Goal: Transaction & Acquisition: Purchase product/service

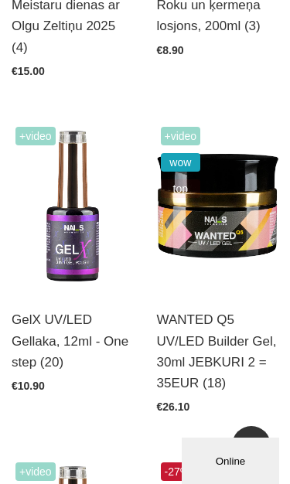
scroll to position [544, 0]
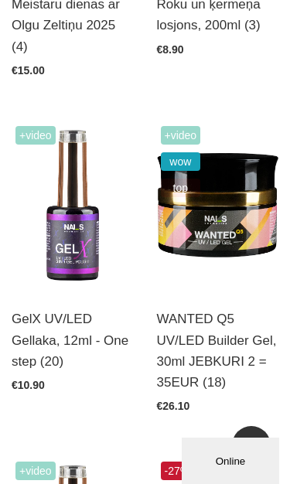
click at [234, 257] on img at bounding box center [218, 206] width 122 height 168
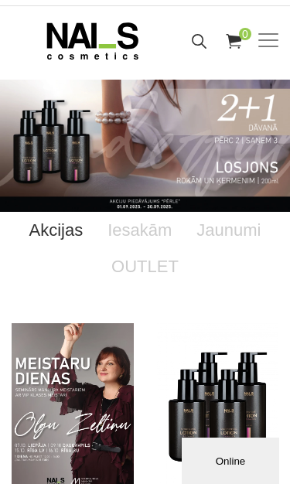
scroll to position [0, 0]
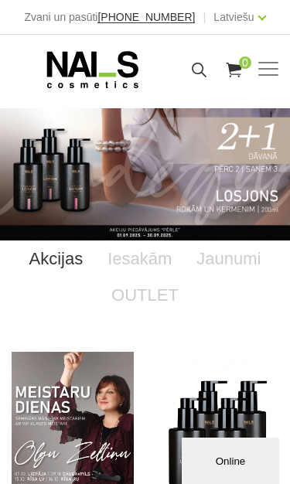
click at [257, 56] on div "Manikīrs Gēllakas Bāzes, topi un praimeri Gēlu sistēmas Dizaina sistēmas Dažādi…" at bounding box center [145, 69] width 267 height 39
click at [267, 70] on span at bounding box center [268, 69] width 20 height 2
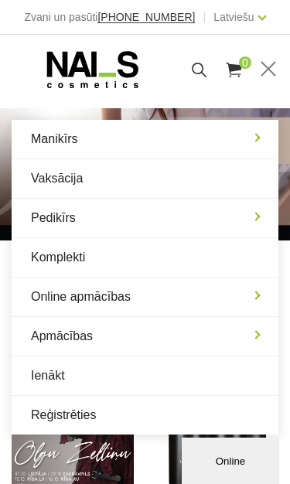
click at [54, 136] on link "Manikīrs" at bounding box center [145, 139] width 267 height 39
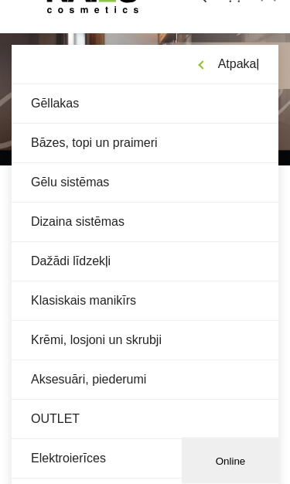
scroll to position [79, 0]
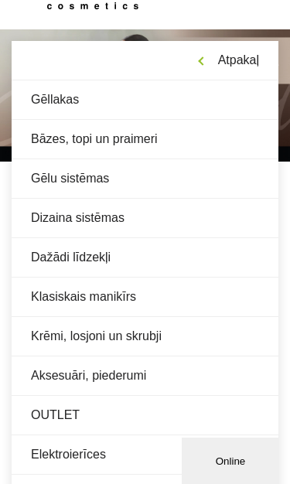
click at [56, 183] on link "Gēlu sistēmas" at bounding box center [145, 178] width 267 height 39
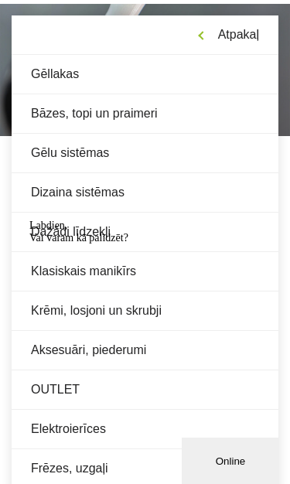
click at [44, 244] on div "Labdien, Vai varam kā palīdzēt?" at bounding box center [158, 232] width 259 height 25
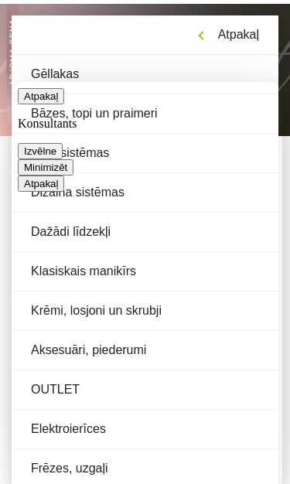
click at [73, 159] on button "Minimizēt" at bounding box center [46, 167] width 56 height 16
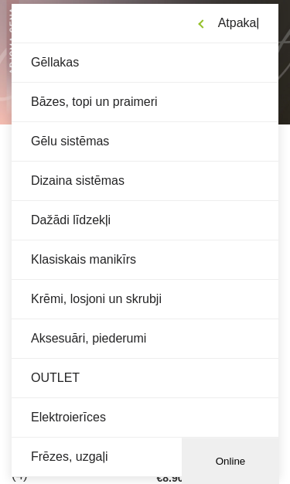
scroll to position [131, 0]
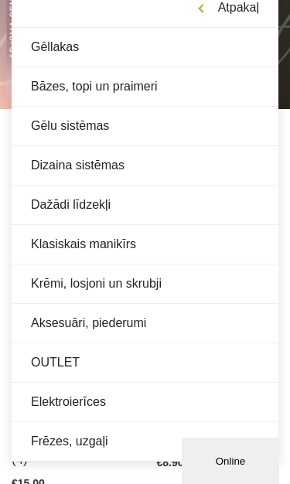
click at [62, 366] on link "OUTLET" at bounding box center [145, 362] width 267 height 39
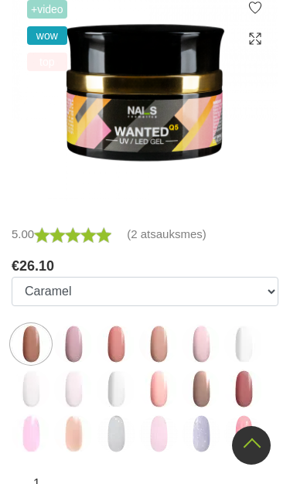
scroll to position [443, 0]
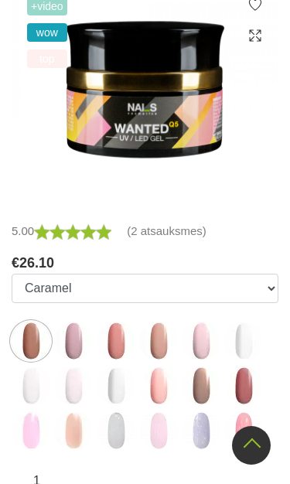
click at [87, 353] on img at bounding box center [73, 341] width 39 height 39
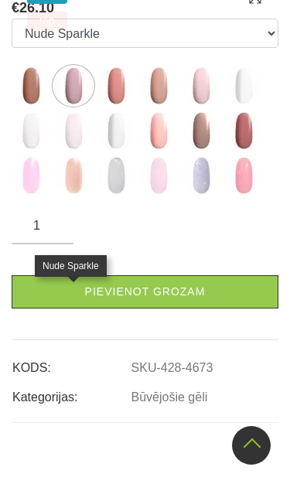
scroll to position [483, 0]
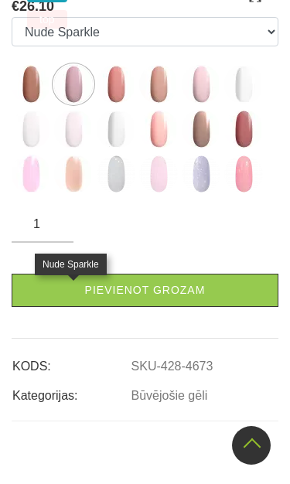
click at [109, 104] on img at bounding box center [116, 84] width 39 height 39
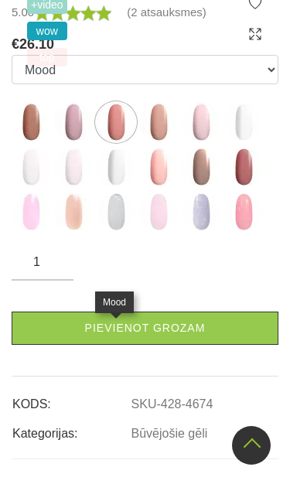
scroll to position [444, 0]
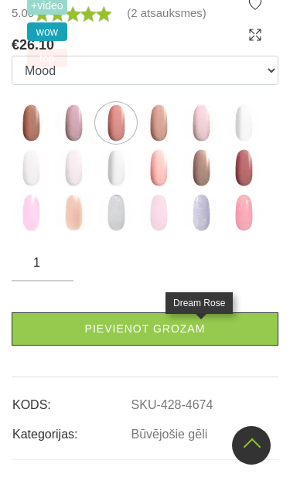
click at [201, 142] on img at bounding box center [201, 123] width 39 height 39
click at [158, 187] on img at bounding box center [158, 167] width 39 height 39
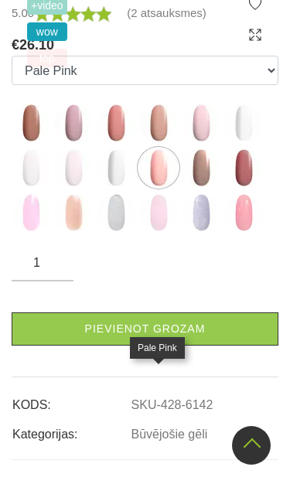
click at [230, 232] on img at bounding box center [243, 212] width 39 height 39
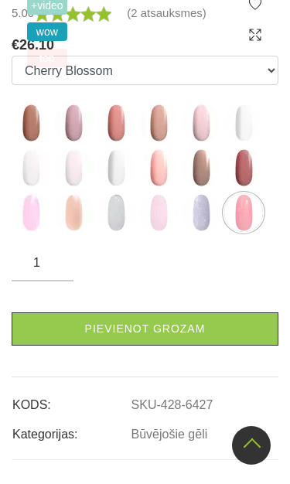
click at [189, 238] on ul "Caramel Nude Sparkle Mood Macchiato Dream Rose Premium Clear Pastel Porcelain B…" at bounding box center [145, 147] width 267 height 182
click at [189, 232] on img at bounding box center [201, 212] width 39 height 39
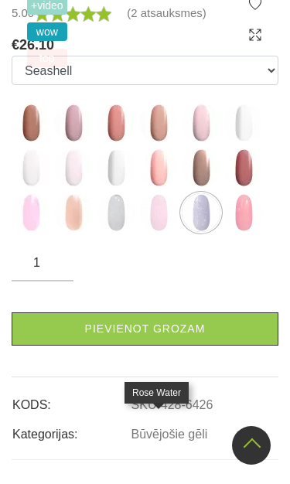
click at [152, 232] on img at bounding box center [158, 212] width 39 height 39
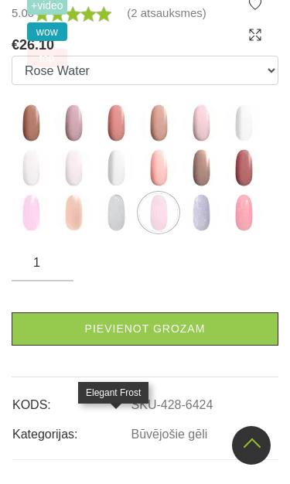
click at [118, 232] on img at bounding box center [116, 212] width 39 height 39
click at [66, 232] on img at bounding box center [73, 212] width 39 height 39
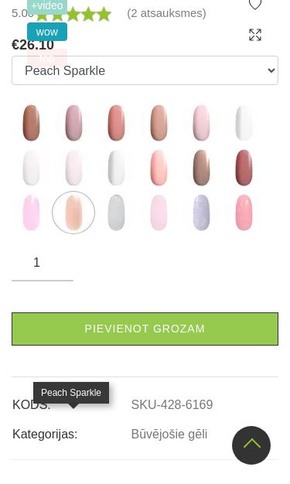
click at [28, 232] on img at bounding box center [31, 212] width 39 height 39
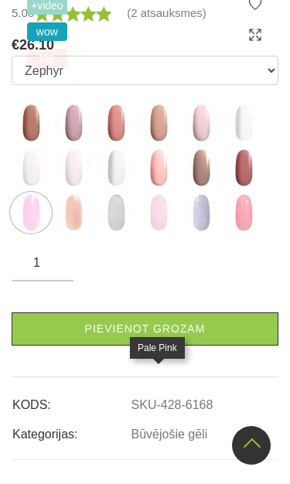
click at [163, 187] on img at bounding box center [158, 167] width 39 height 39
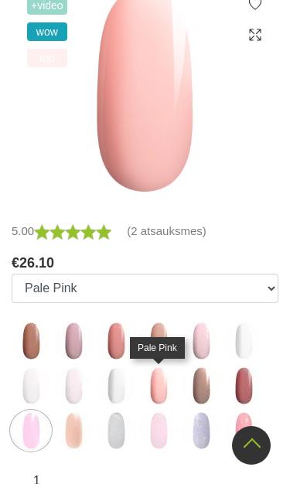
click at [69, 384] on img at bounding box center [73, 386] width 39 height 39
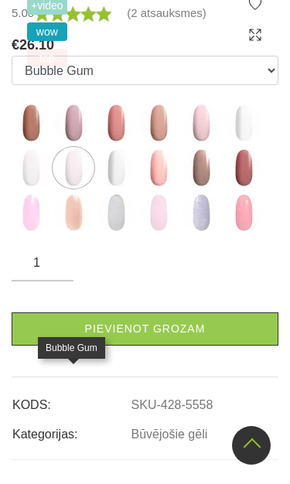
click at [211, 142] on img at bounding box center [201, 123] width 39 height 39
select select "4676"
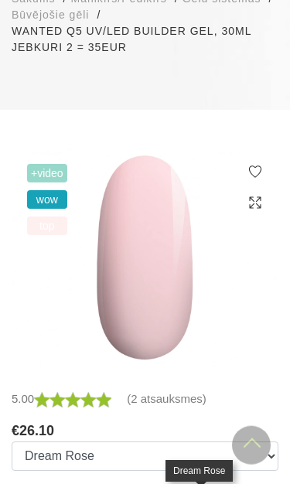
scroll to position [268, 0]
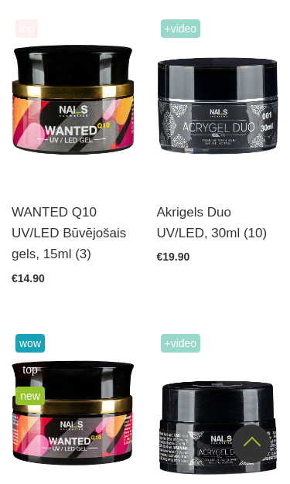
scroll to position [1111, 0]
click at [46, 111] on img at bounding box center [73, 99] width 122 height 168
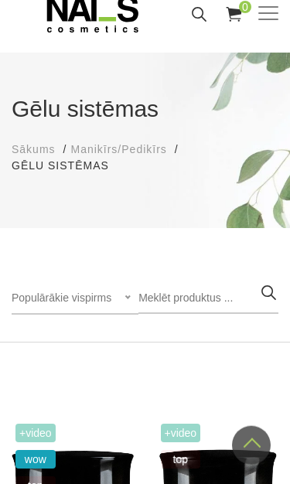
scroll to position [0, 0]
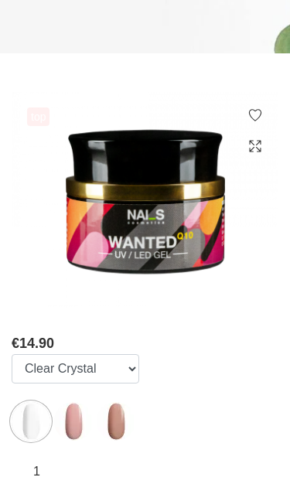
scroll to position [298, 0]
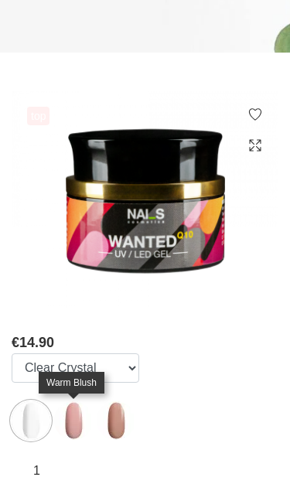
click at [75, 417] on img at bounding box center [73, 420] width 39 height 39
select select "4670"
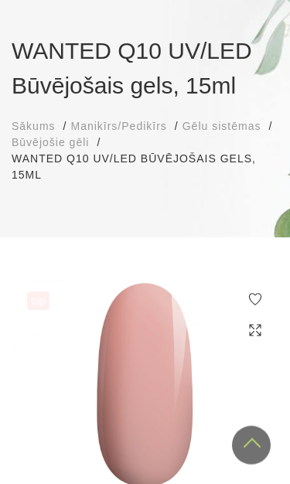
scroll to position [0, 0]
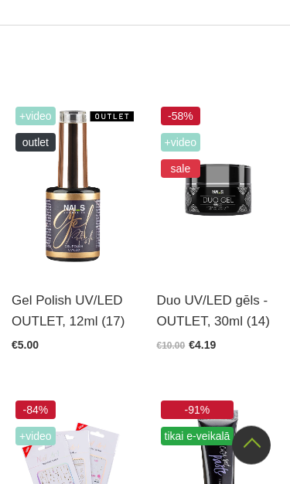
scroll to position [357, 0]
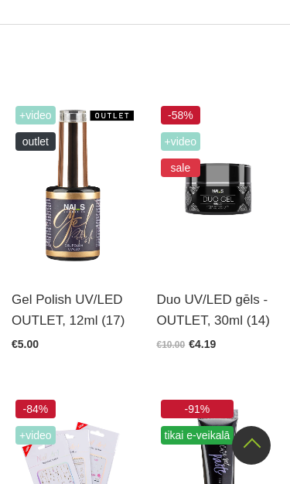
click at [198, 229] on img at bounding box center [218, 186] width 122 height 168
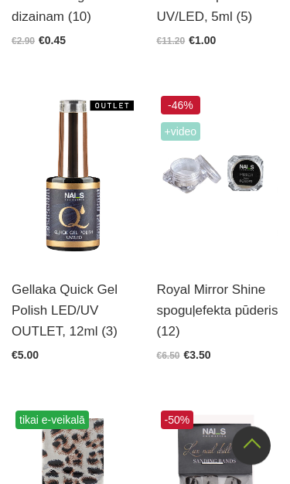
scroll to position [955, 0]
click at [46, 230] on img at bounding box center [73, 176] width 122 height 168
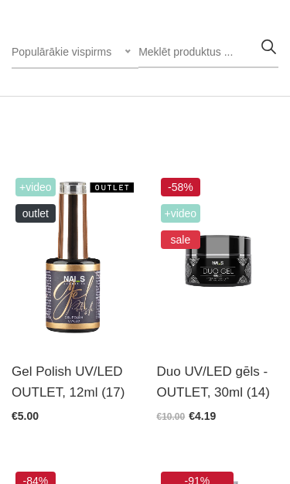
scroll to position [273, 0]
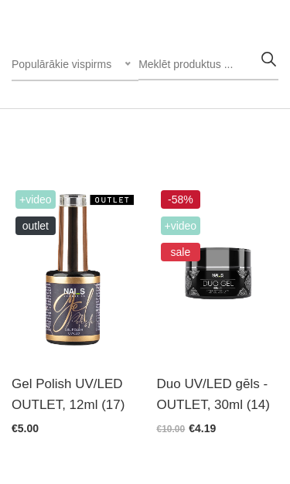
click at [103, 350] on img at bounding box center [73, 270] width 122 height 168
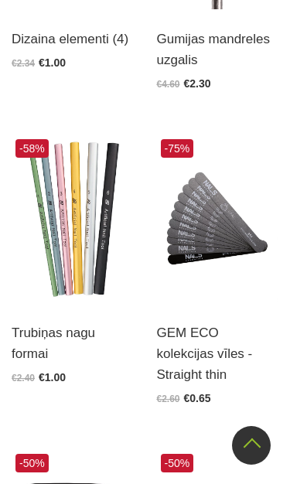
scroll to position [2740, 0]
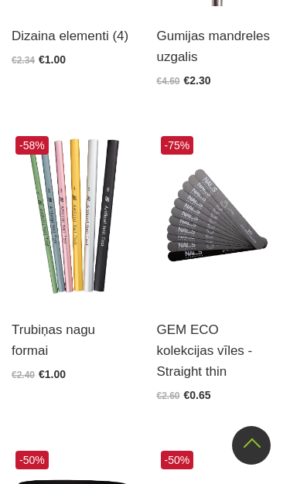
click at [215, 300] on img at bounding box center [218, 216] width 122 height 168
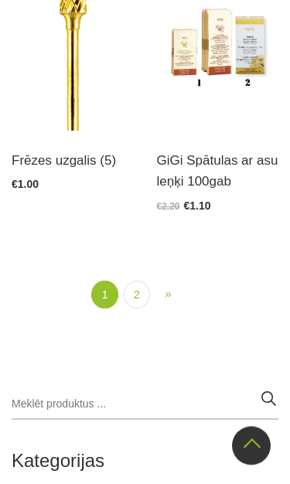
scroll to position [3832, 0]
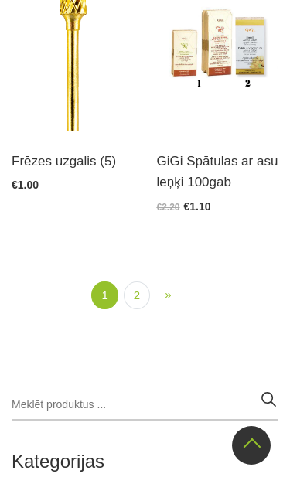
click at [142, 310] on link "2" at bounding box center [137, 295] width 26 height 29
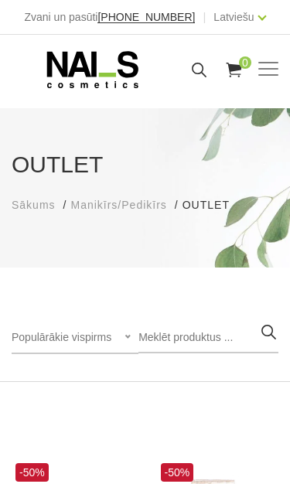
click at [267, 70] on span at bounding box center [268, 69] width 20 height 15
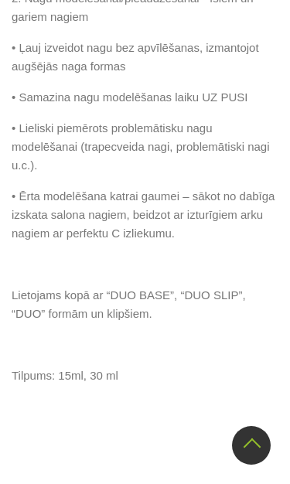
scroll to position [1402, 0]
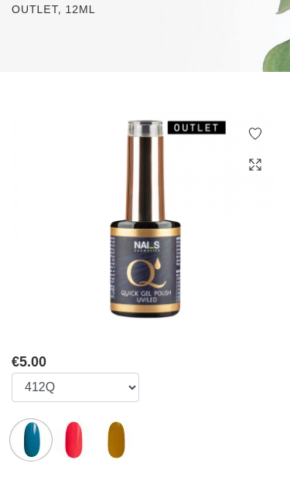
scroll to position [263, 0]
click at [78, 445] on img at bounding box center [73, 440] width 39 height 39
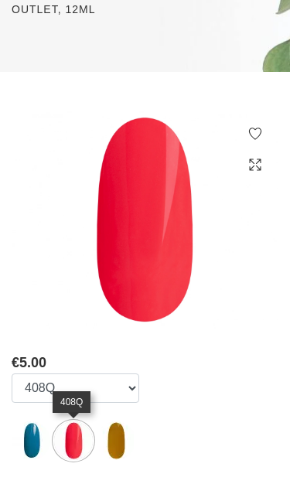
click at [128, 445] on img at bounding box center [116, 440] width 39 height 39
select select "6496"
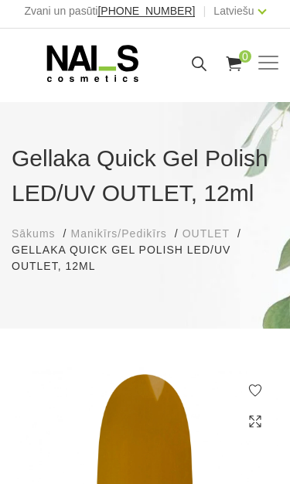
scroll to position [0, 0]
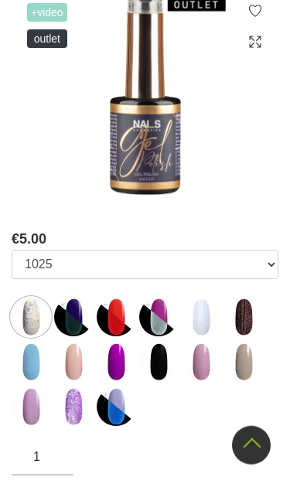
scroll to position [372, 0]
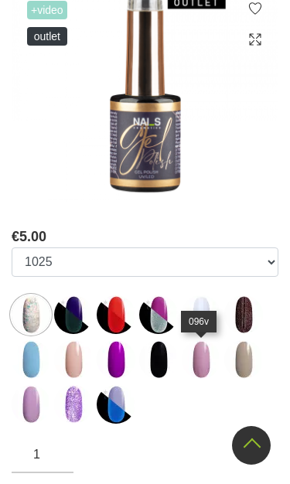
click at [207, 367] on img at bounding box center [201, 359] width 39 height 39
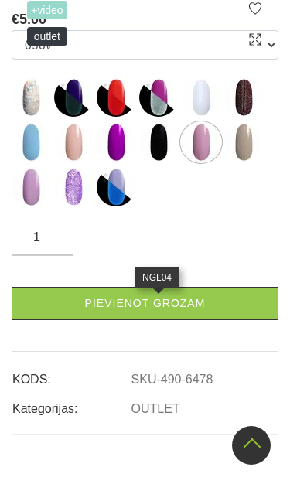
click at [153, 117] on img at bounding box center [158, 97] width 39 height 39
click at [109, 117] on img at bounding box center [116, 97] width 39 height 39
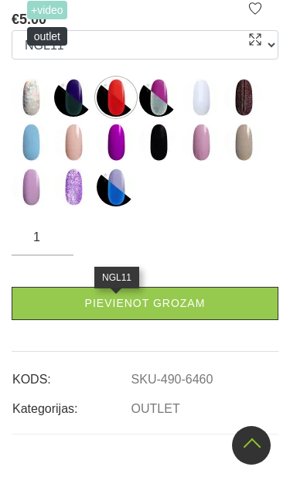
click at [78, 206] on img at bounding box center [73, 187] width 39 height 39
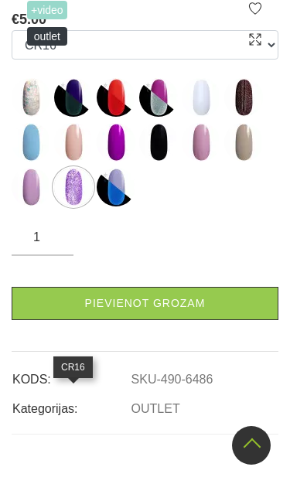
click at [36, 206] on img at bounding box center [31, 187] width 39 height 39
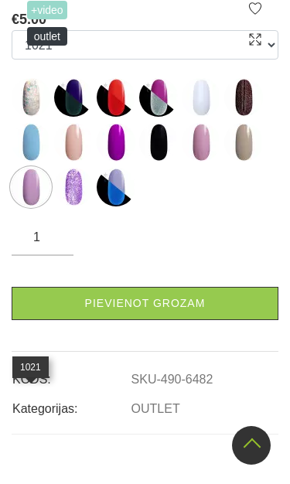
click at [249, 162] on img at bounding box center [243, 142] width 39 height 39
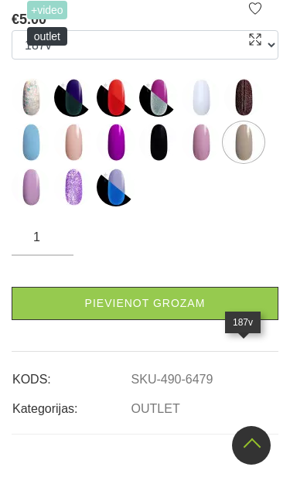
click at [70, 162] on img at bounding box center [73, 142] width 39 height 39
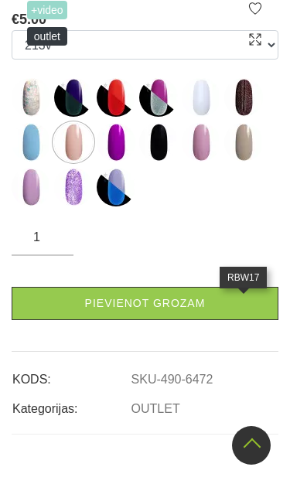
click at [247, 117] on img at bounding box center [243, 97] width 39 height 39
select select "6469"
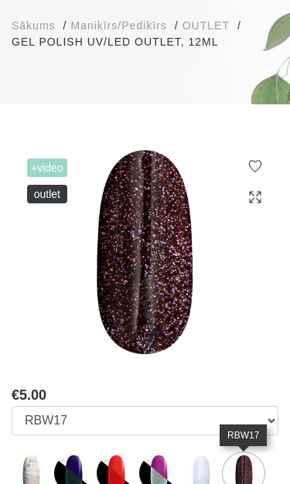
scroll to position [208, 0]
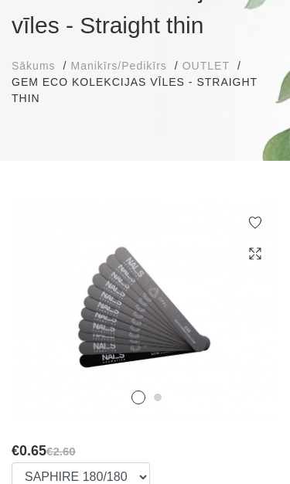
click at [235, 322] on icon at bounding box center [240, 324] width 46 height 46
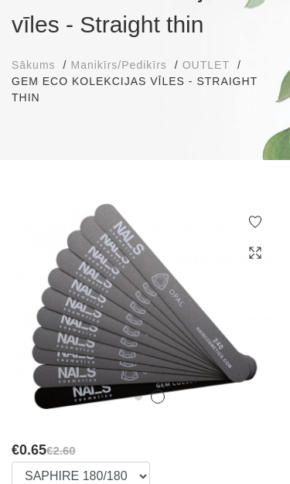
click at [261, 317] on img at bounding box center [145, 307] width 267 height 217
click at [260, 322] on img at bounding box center [145, 307] width 267 height 217
click at [244, 334] on icon at bounding box center [240, 323] width 46 height 46
click at [247, 335] on img at bounding box center [145, 307] width 267 height 217
click at [242, 335] on icon at bounding box center [240, 323] width 46 height 46
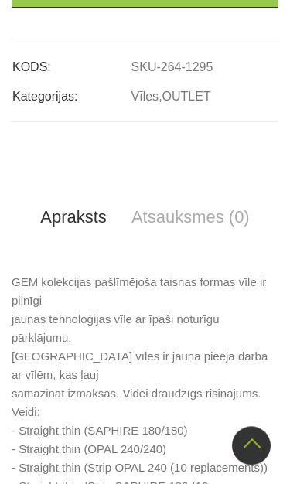
scroll to position [813, 0]
